Goal: Complete application form: Complete application form

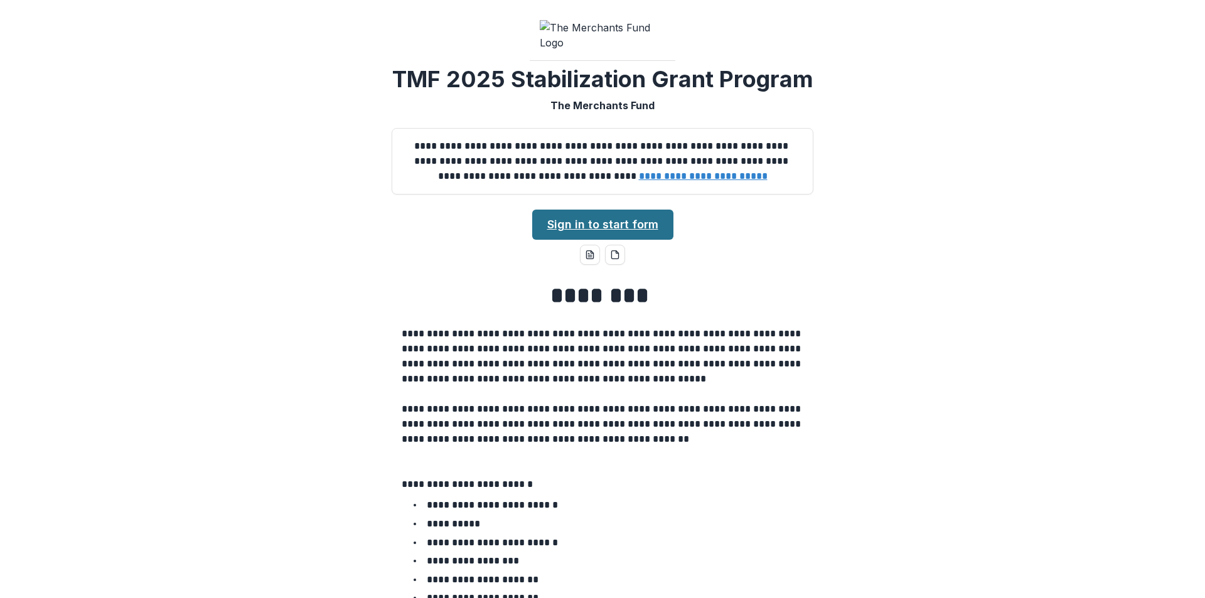
click at [647, 240] on link "Sign in to start form" at bounding box center [602, 225] width 141 height 30
click at [604, 240] on link "Sign in to start form" at bounding box center [602, 225] width 141 height 30
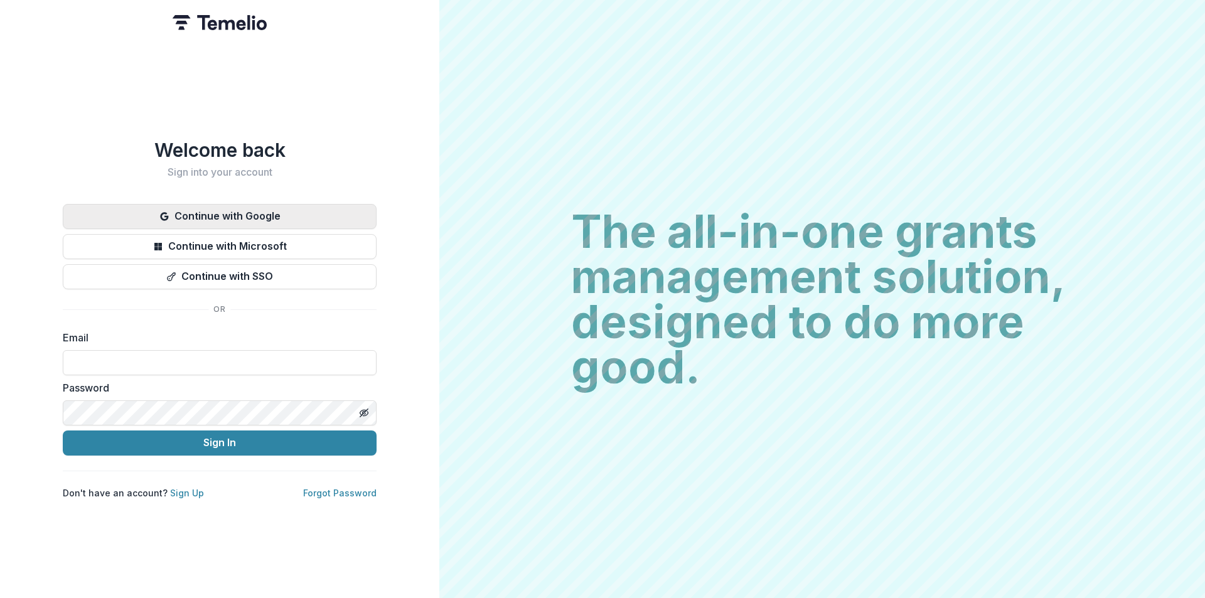
click at [317, 213] on button "Continue with Google" at bounding box center [220, 216] width 314 height 25
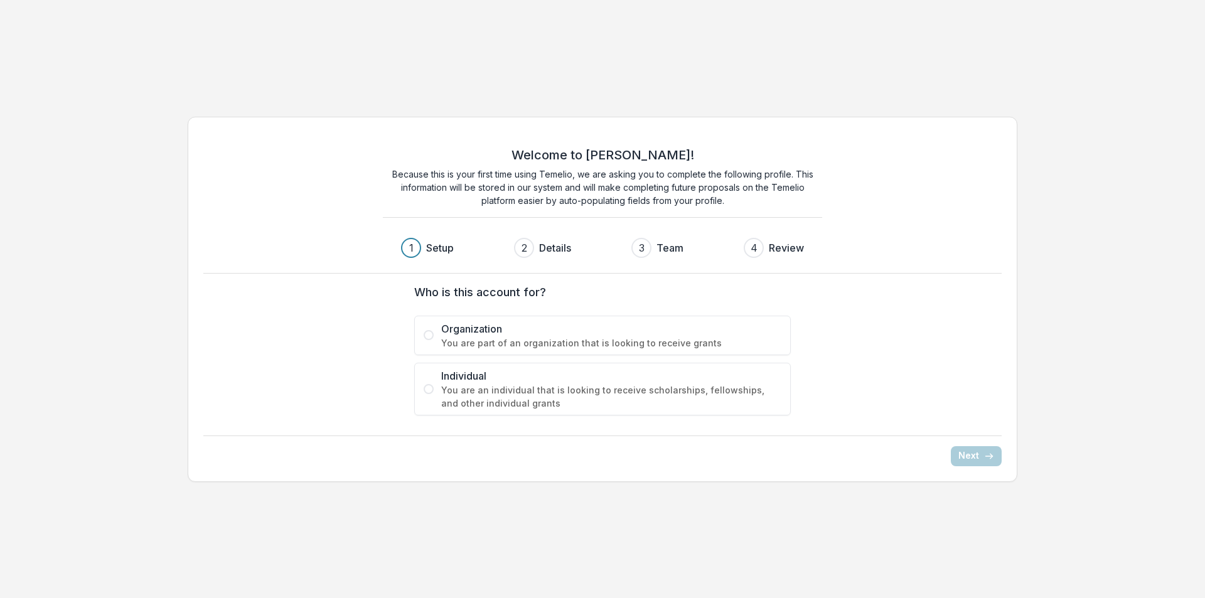
click at [481, 338] on span "You are part of an organization that is looking to receive grants" at bounding box center [611, 342] width 340 height 13
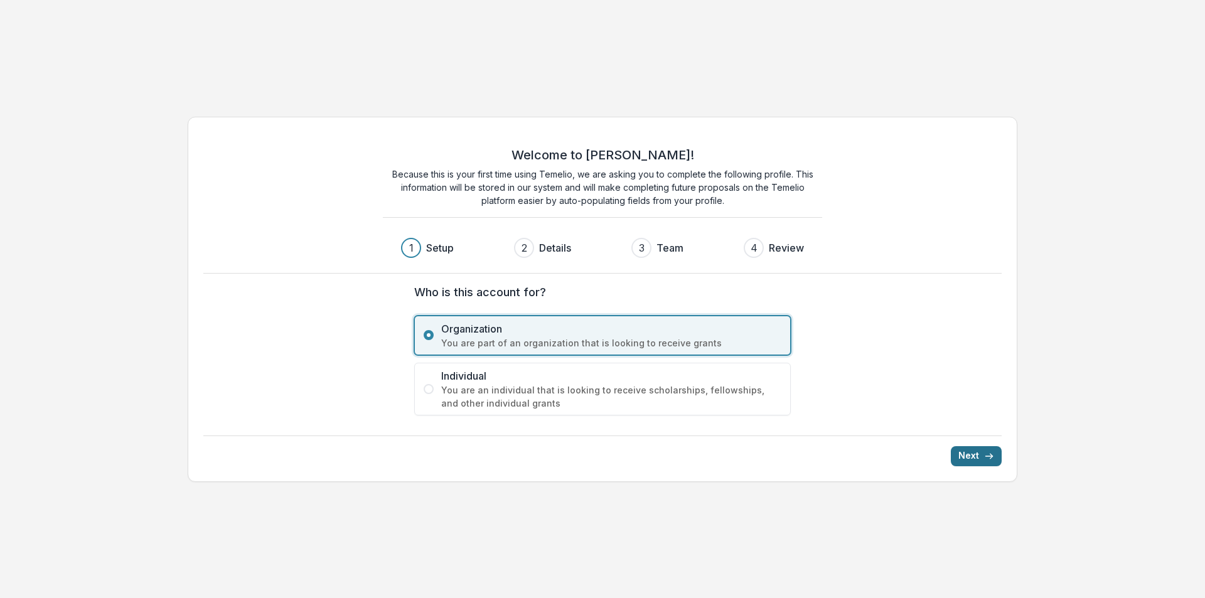
click at [988, 457] on icon "submit" at bounding box center [989, 456] width 10 height 10
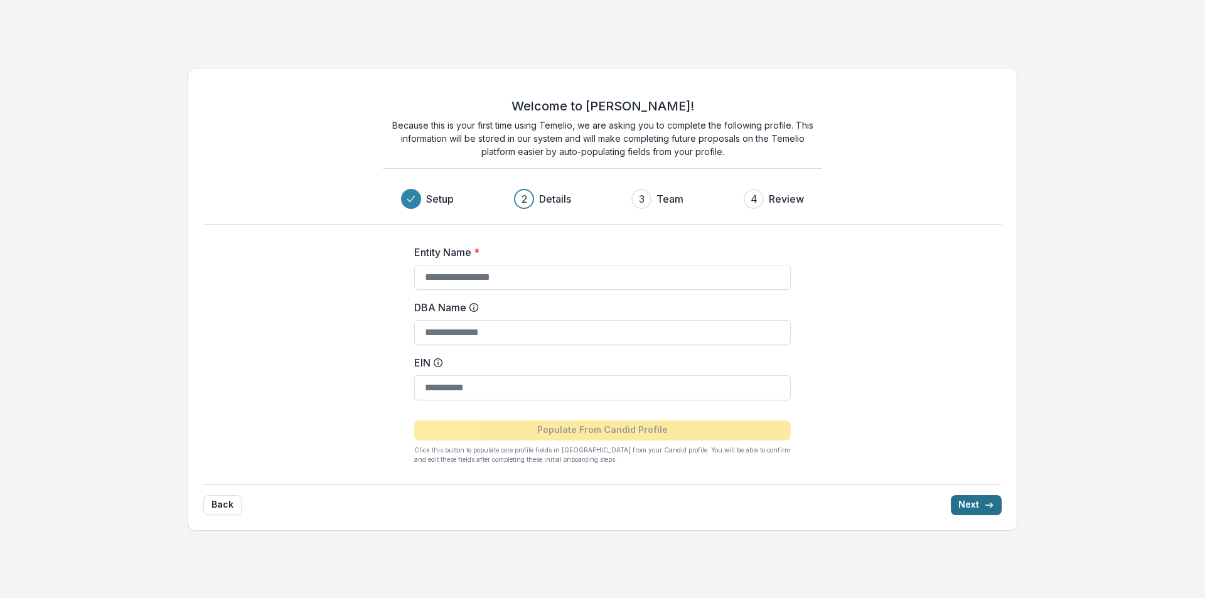
click at [987, 511] on button "Next" at bounding box center [975, 505] width 51 height 20
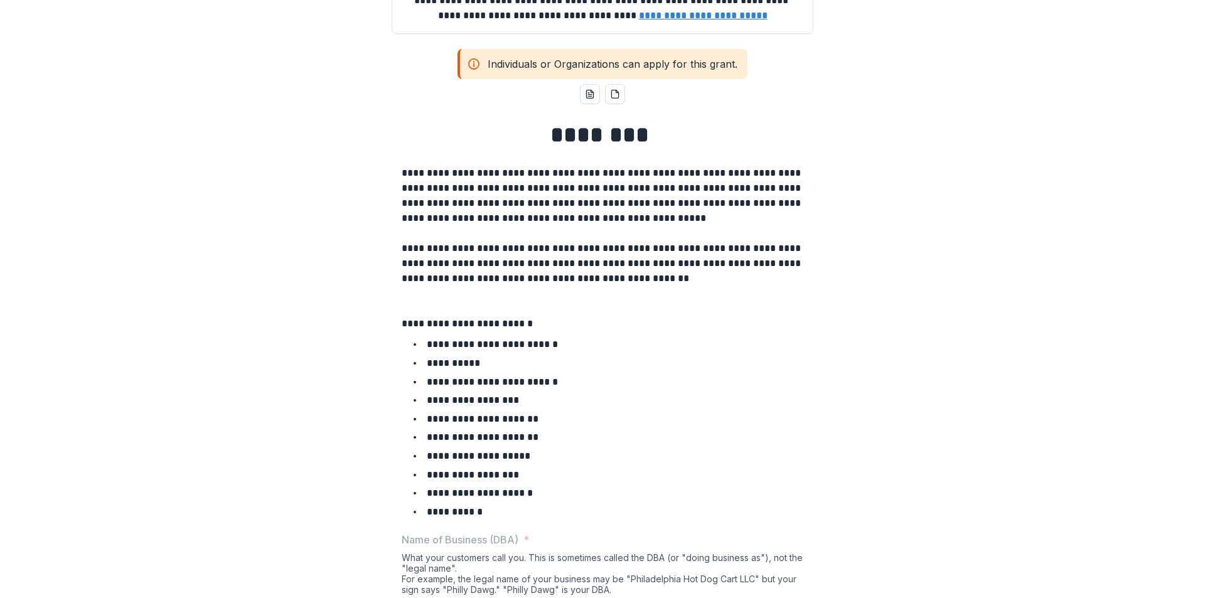
scroll to position [191, 0]
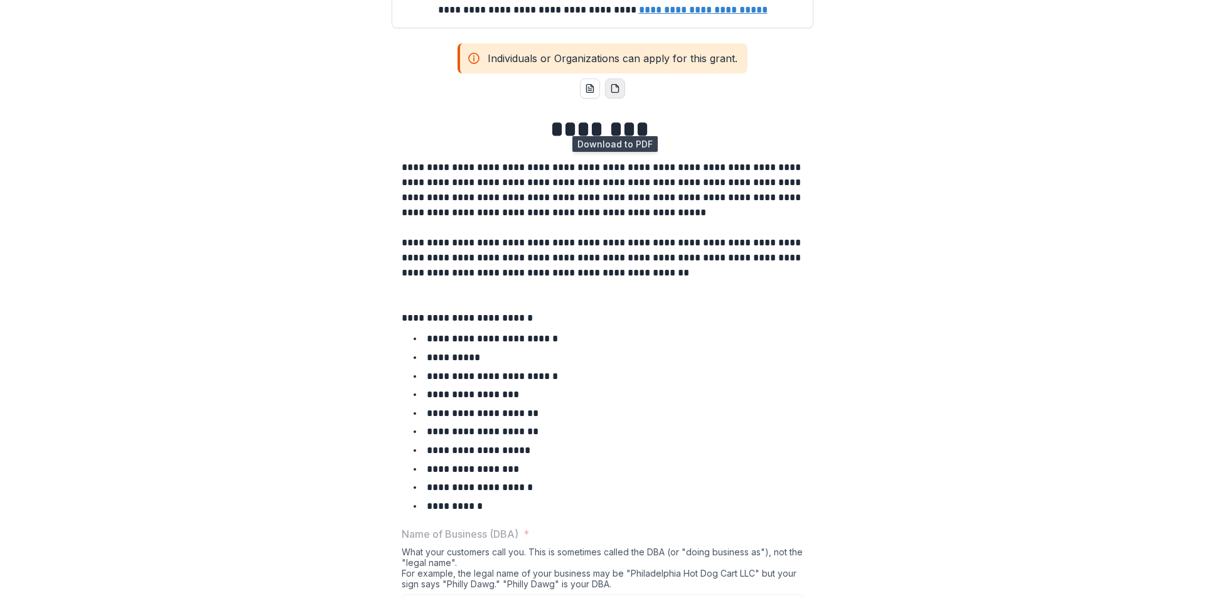
click at [618, 98] on button "pdf-download" at bounding box center [615, 88] width 20 height 20
